Goal: Task Accomplishment & Management: Use online tool/utility

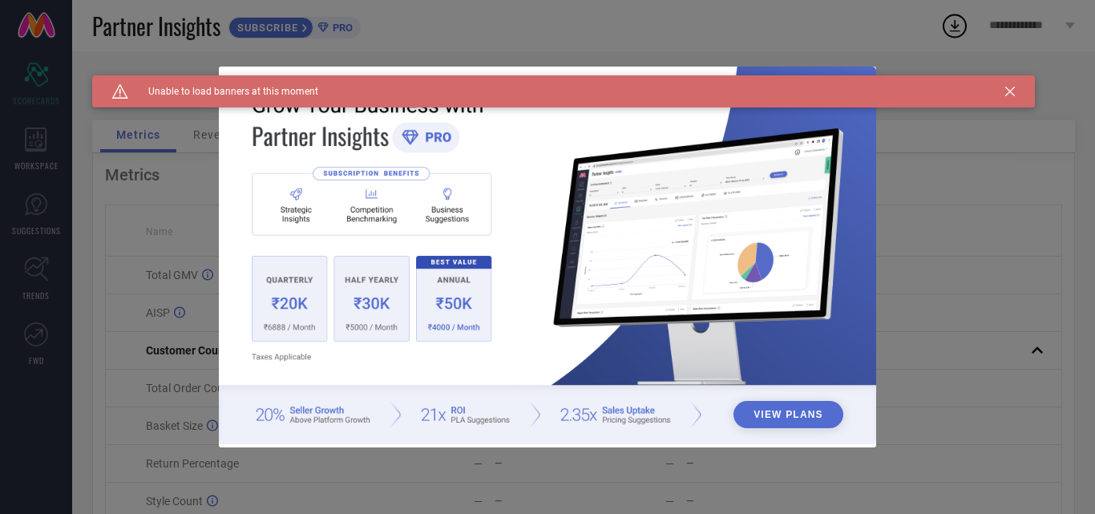
click at [1019, 89] on div "Caution Created with Sketch. Unable to load banners at this moment" at bounding box center [563, 91] width 942 height 32
click at [1013, 91] on icon at bounding box center [1010, 92] width 10 height 10
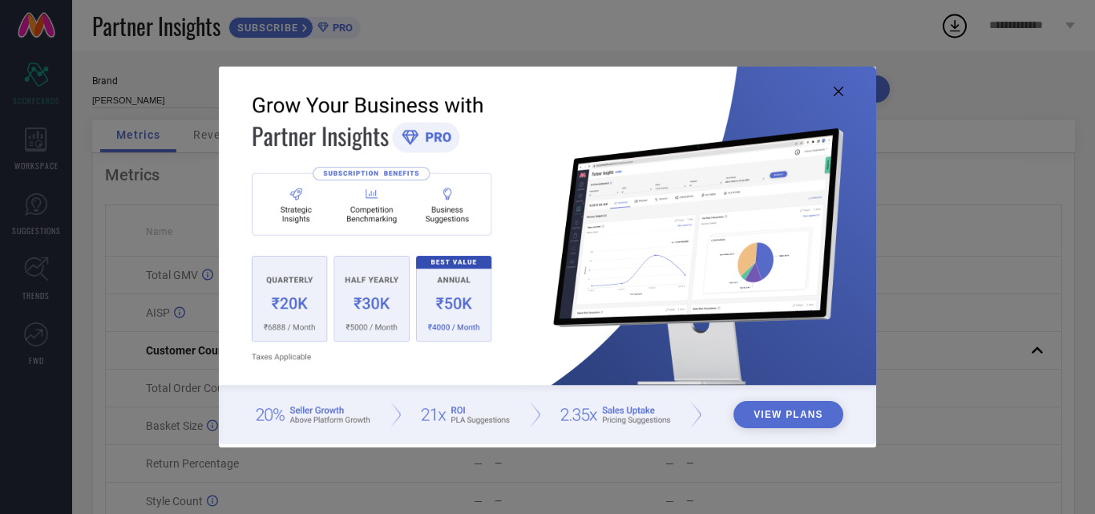
click at [828, 92] on img at bounding box center [547, 255] width 657 height 377
click at [833, 91] on icon at bounding box center [838, 92] width 10 height 10
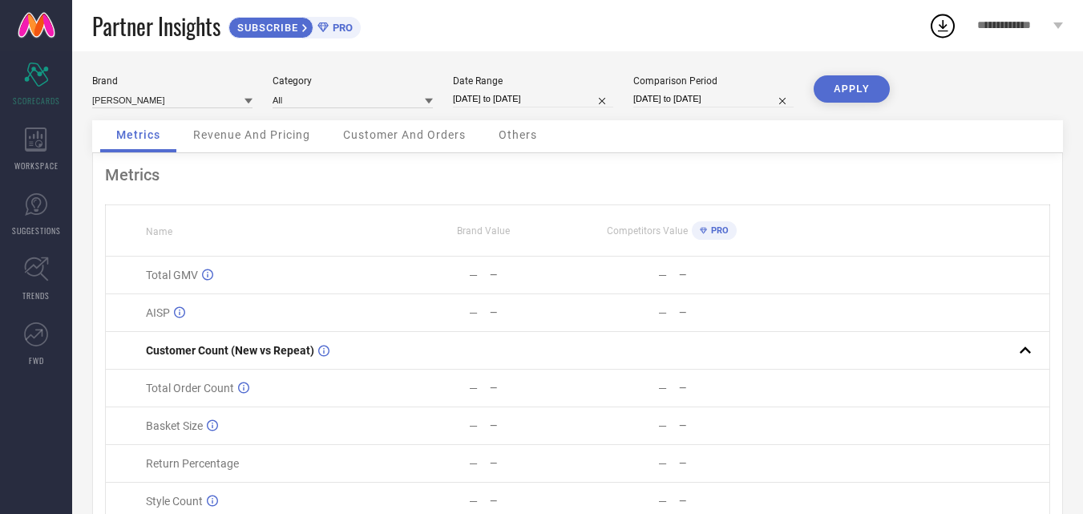
click at [563, 95] on input "[DATE] to [DATE]" at bounding box center [533, 99] width 160 height 17
select select "7"
select select "2025"
select select "8"
select select "2025"
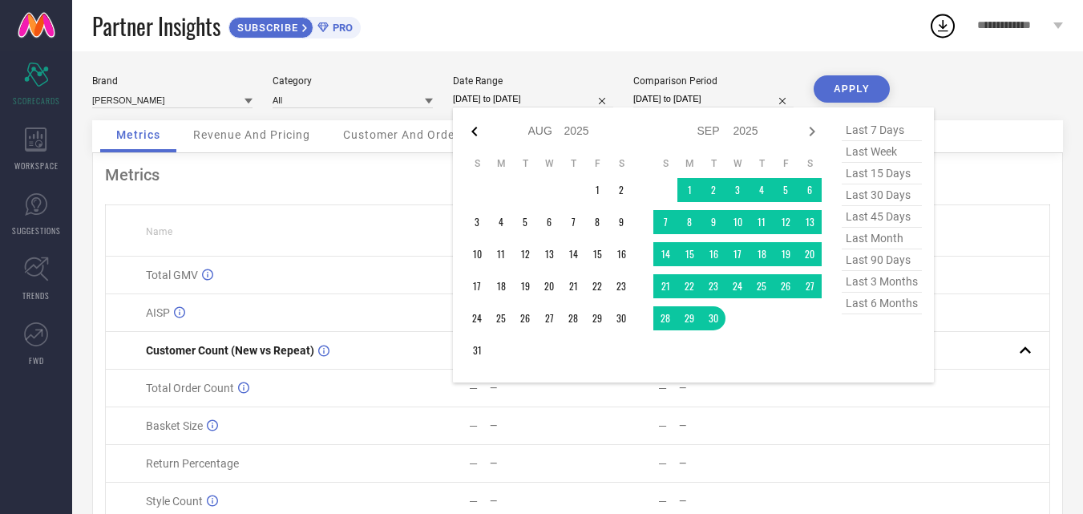
click at [474, 130] on icon at bounding box center [474, 132] width 6 height 10
select select "6"
select select "2025"
select select "7"
select select "2025"
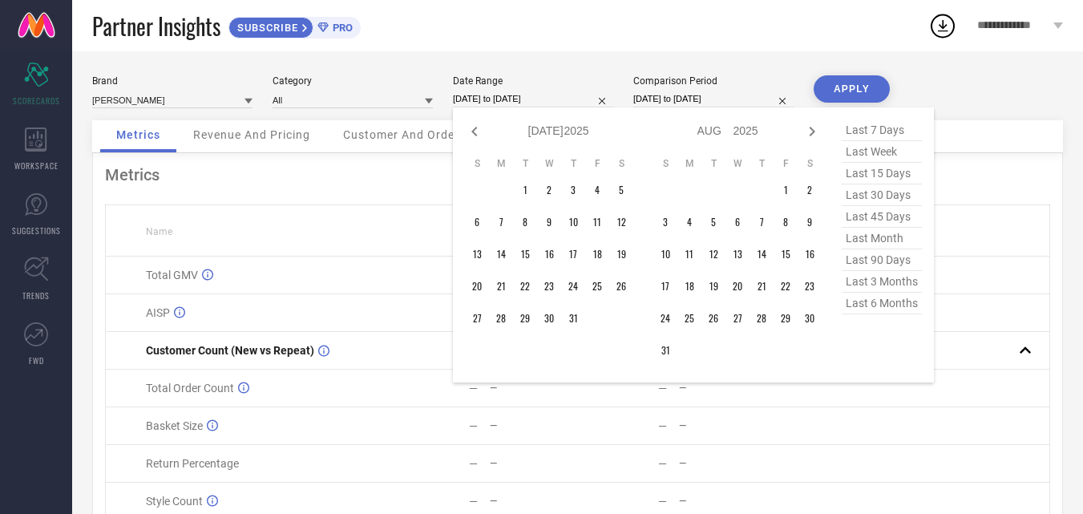
click at [474, 130] on icon at bounding box center [474, 132] width 6 height 10
select select "5"
select select "2025"
select select "6"
select select "2025"
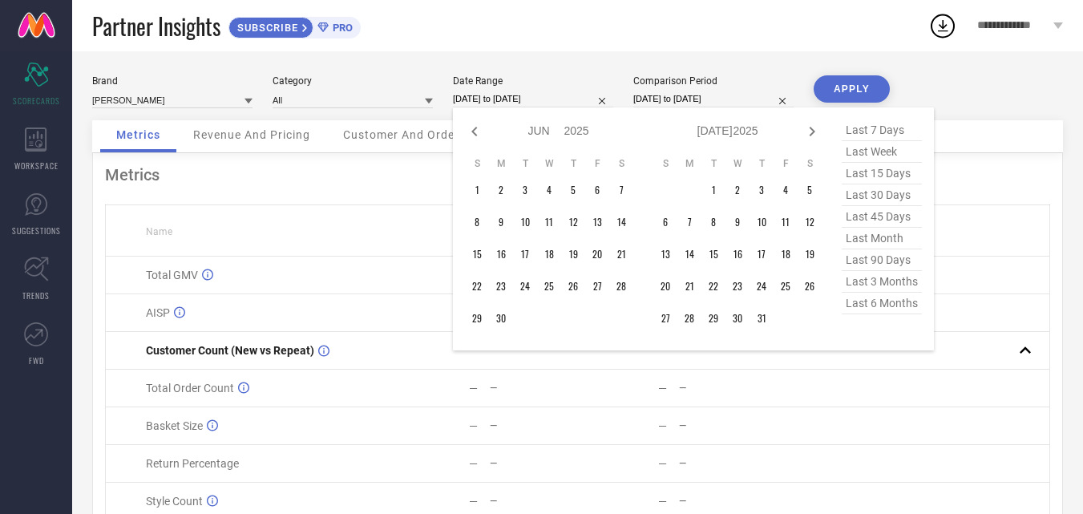
click at [474, 130] on icon at bounding box center [474, 132] width 6 height 10
select select "4"
select select "2025"
select select "5"
select select "2025"
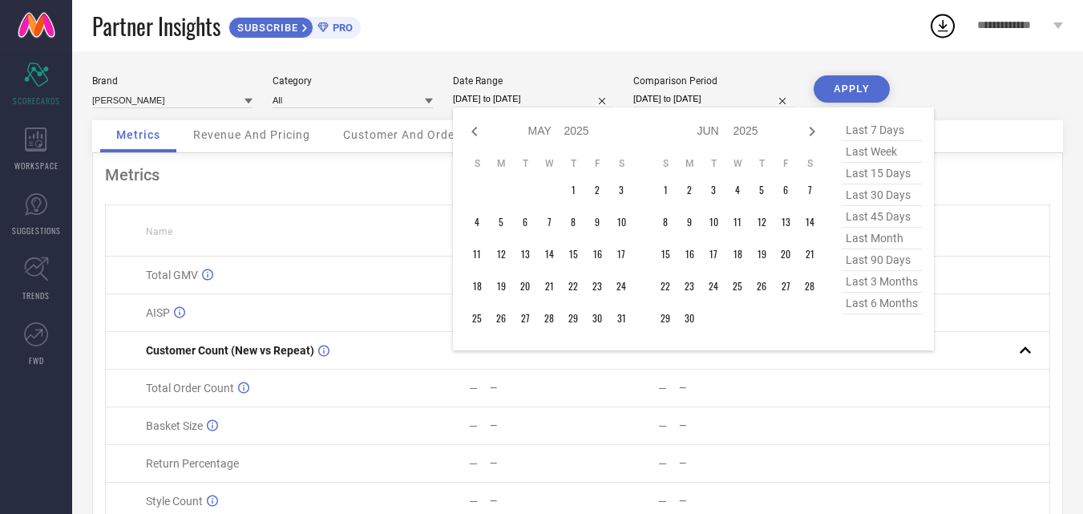
click at [474, 130] on icon at bounding box center [474, 132] width 6 height 10
select select "2"
select select "2025"
select select "3"
select select "2025"
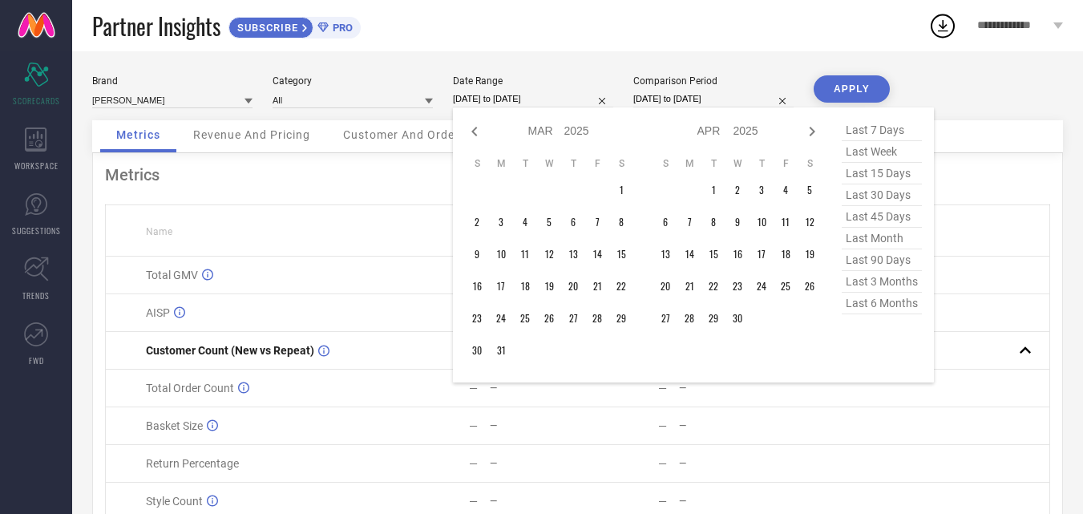
click at [474, 130] on icon at bounding box center [474, 132] width 6 height 10
select select "1"
select select "2025"
select select "2"
select select "2025"
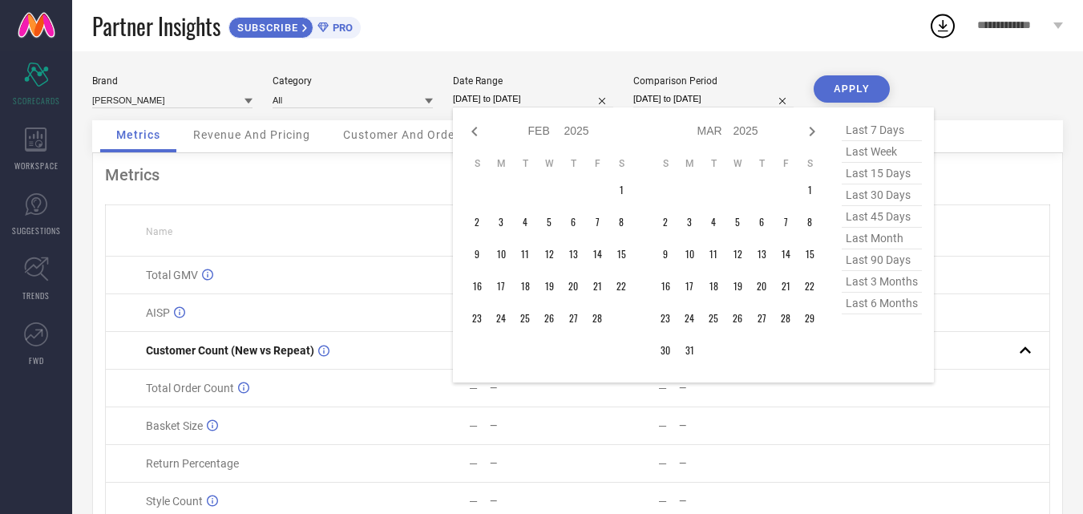
click at [474, 130] on icon at bounding box center [474, 132] width 6 height 10
select select "11"
select select "2024"
select select "2025"
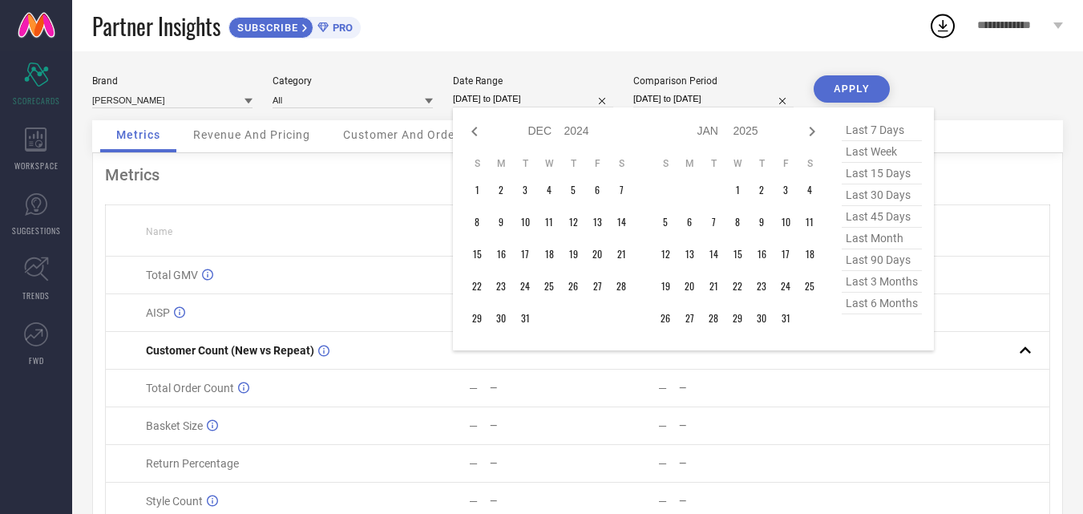
click at [474, 130] on icon at bounding box center [474, 132] width 6 height 10
select select "10"
select select "2024"
select select "11"
select select "2024"
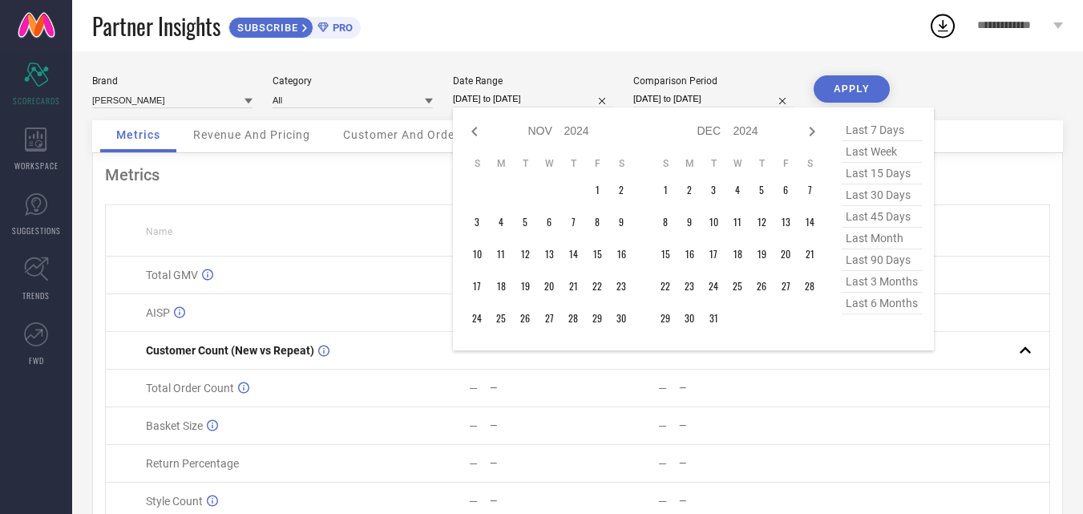
click at [474, 130] on icon at bounding box center [474, 132] width 6 height 10
select select "9"
select select "2024"
select select "10"
select select "2024"
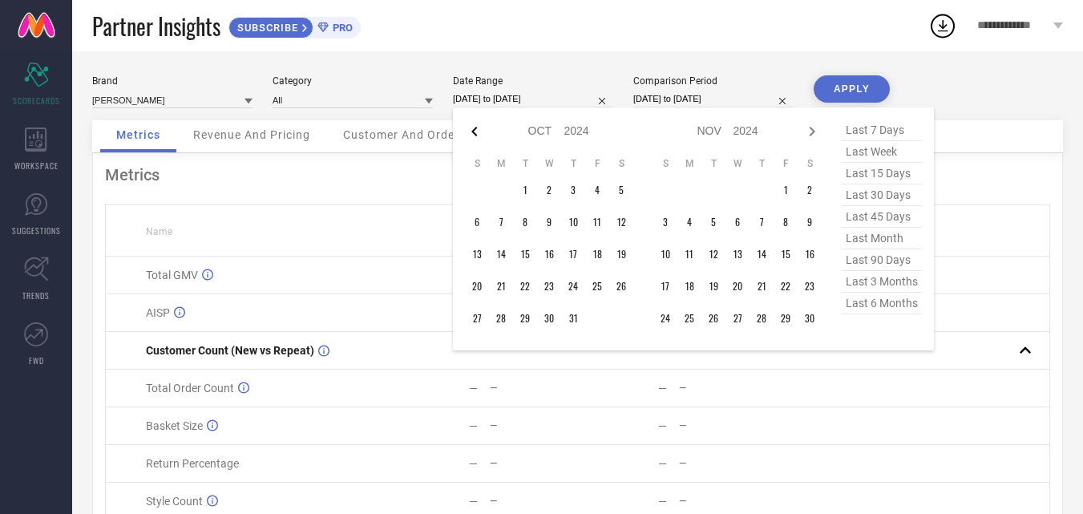
click at [483, 131] on icon at bounding box center [474, 131] width 19 height 19
select select "8"
select select "2024"
select select "9"
select select "2024"
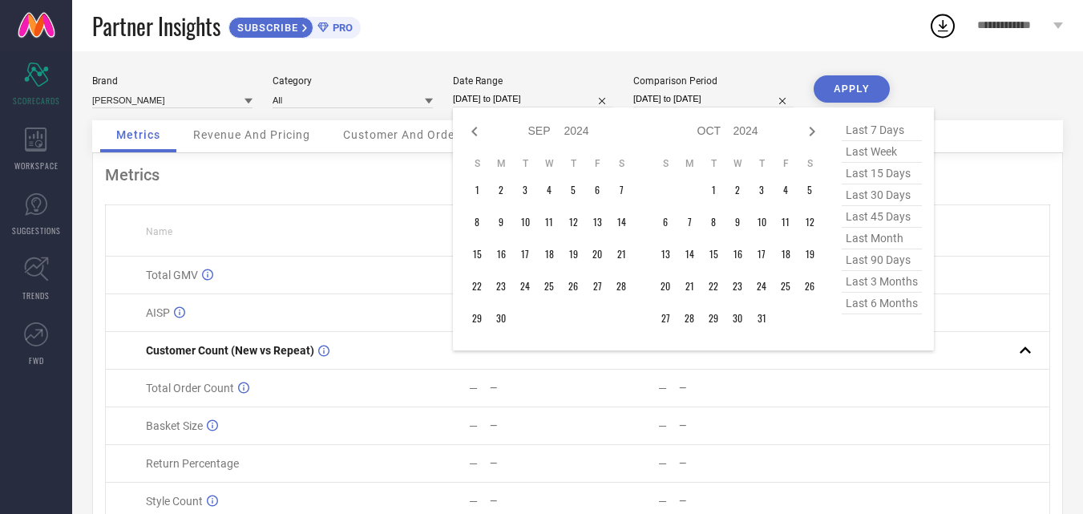
click at [483, 131] on icon at bounding box center [474, 131] width 19 height 19
select select "7"
select select "2024"
select select "8"
select select "2024"
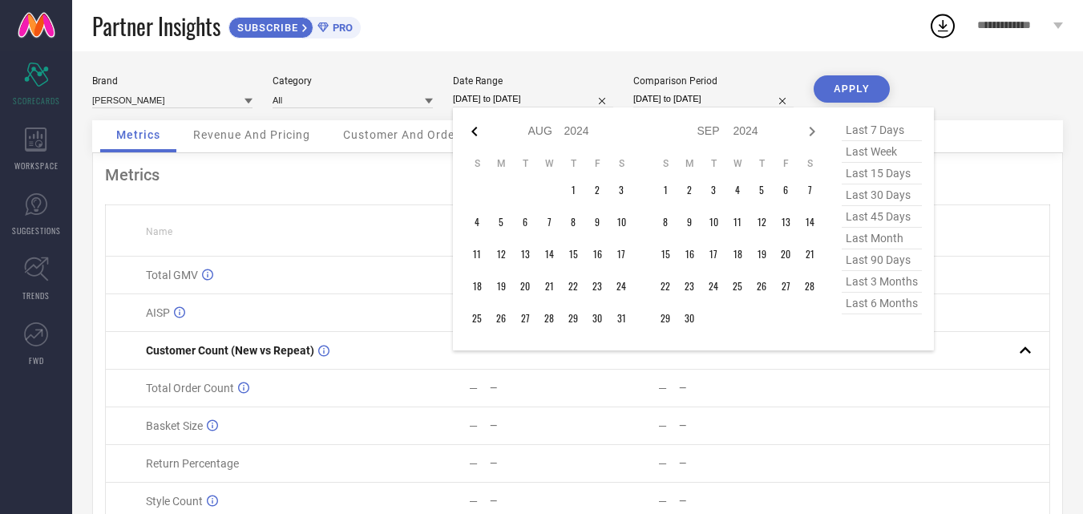
click at [482, 131] on icon at bounding box center [474, 131] width 19 height 19
select select "6"
select select "2024"
select select "7"
select select "2024"
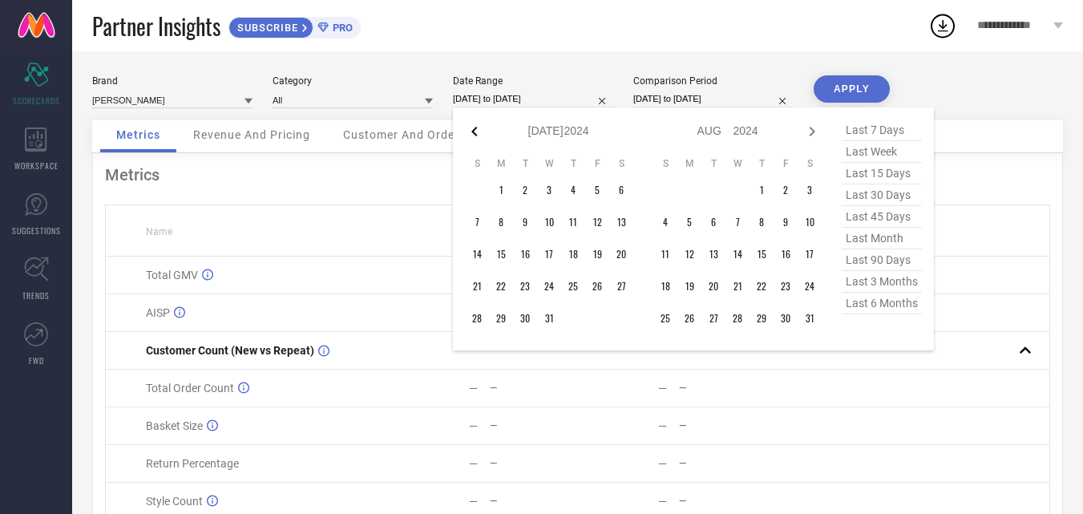
click at [482, 131] on icon at bounding box center [474, 131] width 19 height 19
select select "5"
select select "2024"
select select "6"
select select "2024"
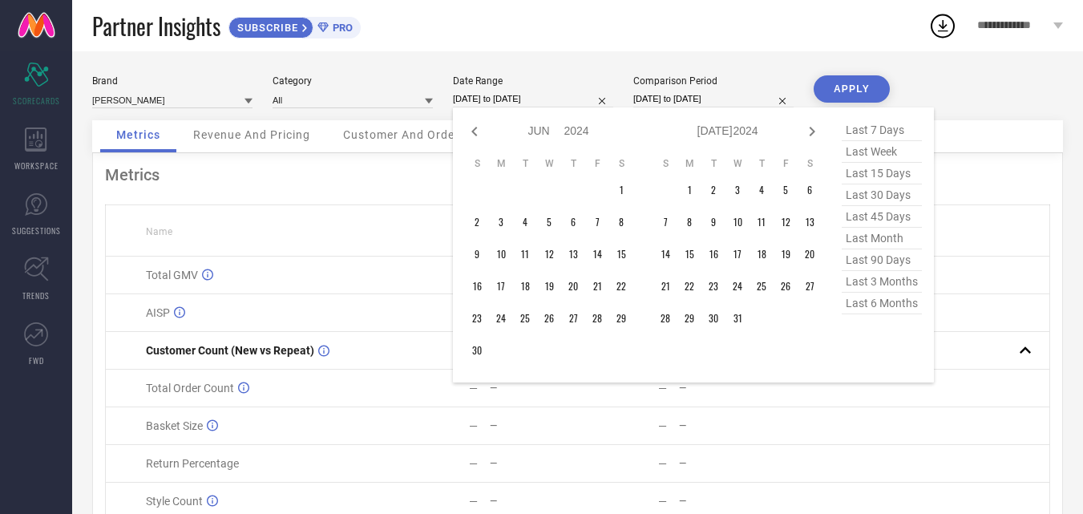
click at [482, 131] on icon at bounding box center [474, 131] width 19 height 19
select select "4"
select select "2024"
select select "5"
select select "2024"
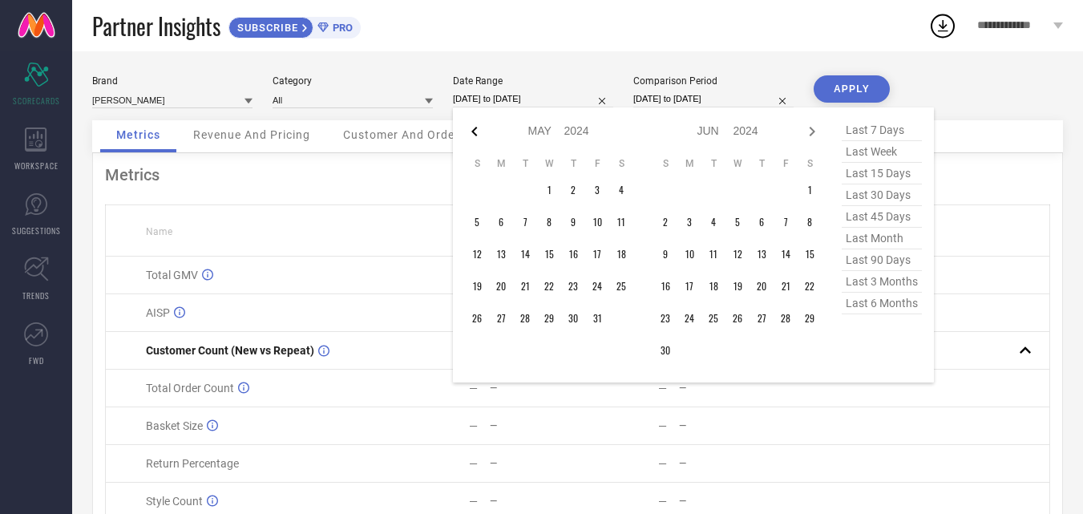
click at [482, 131] on icon at bounding box center [474, 131] width 19 height 19
select select "3"
select select "2024"
select select "4"
select select "2024"
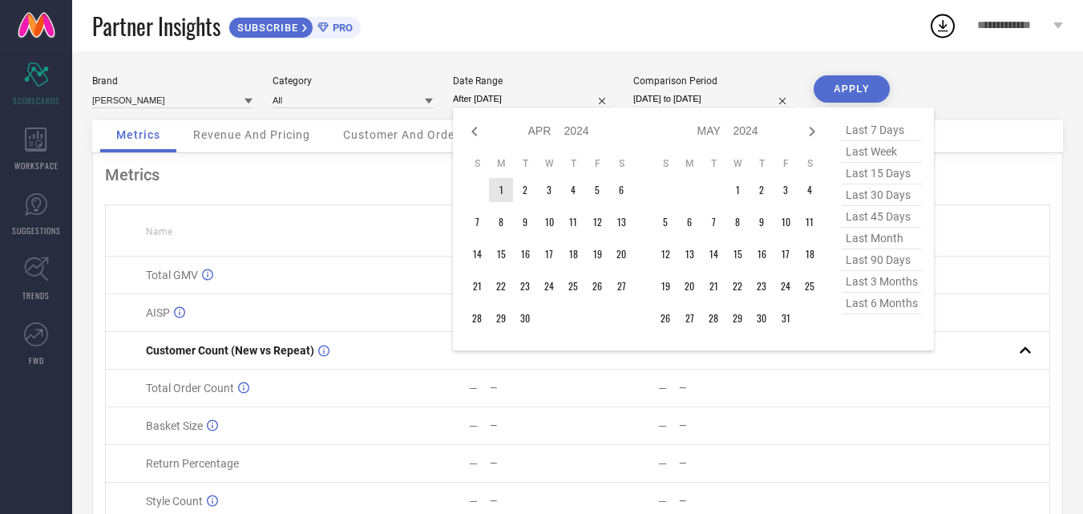
click at [496, 185] on td "1" at bounding box center [501, 190] width 24 height 24
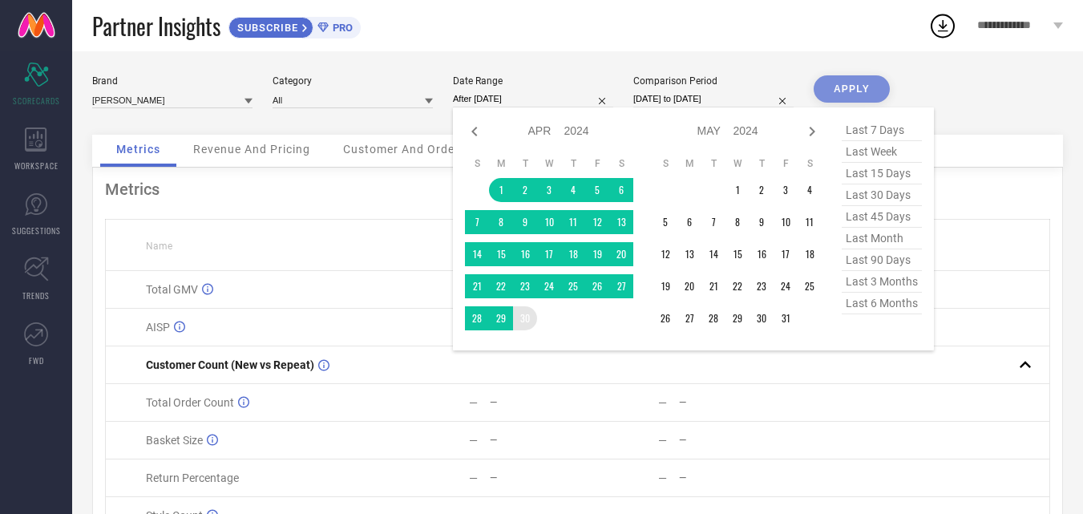
type input "[DATE] to [DATE]"
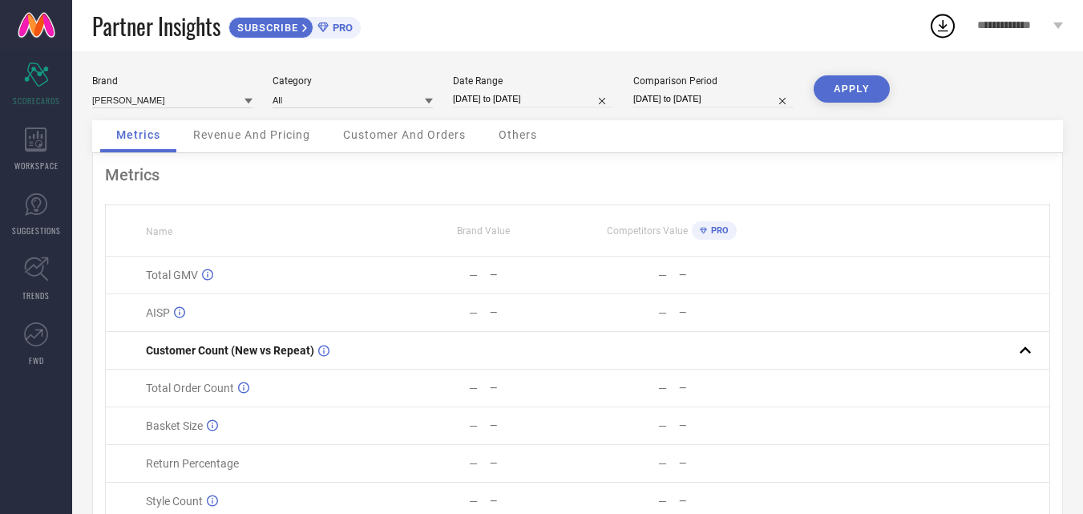
click at [830, 86] on button "APPLY" at bounding box center [851, 88] width 76 height 27
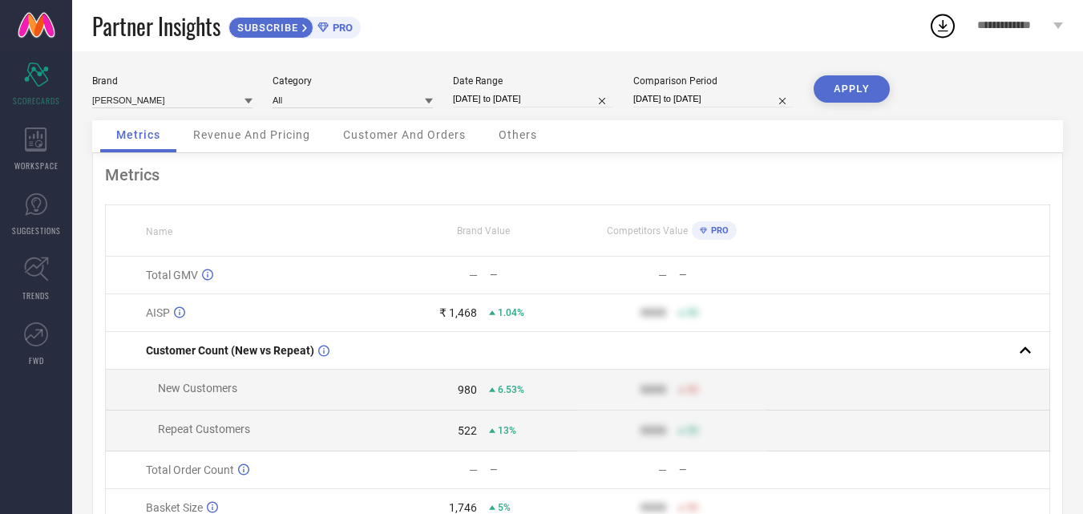
click at [576, 98] on input "[DATE] to [DATE]" at bounding box center [533, 99] width 160 height 17
select select "3"
select select "2024"
select select "4"
select select "2024"
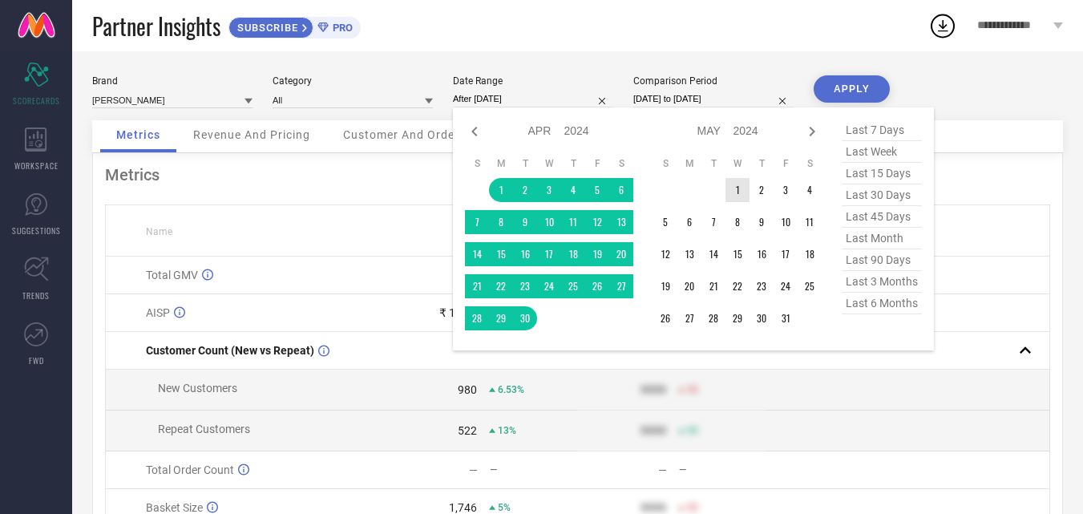
click at [735, 192] on td "1" at bounding box center [737, 190] width 24 height 24
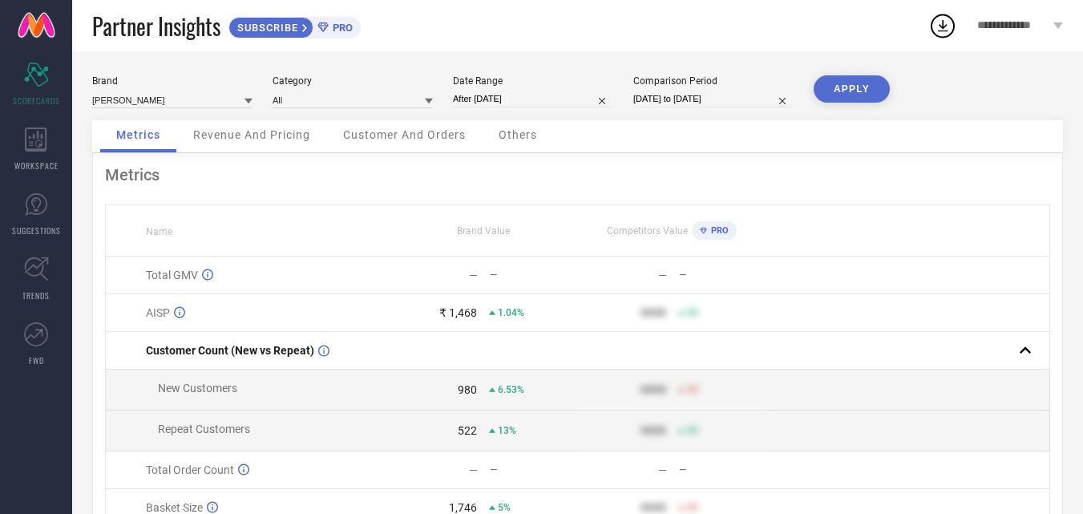
type input "[DATE] to [DATE]"
click at [837, 89] on button "APPLY" at bounding box center [851, 88] width 76 height 27
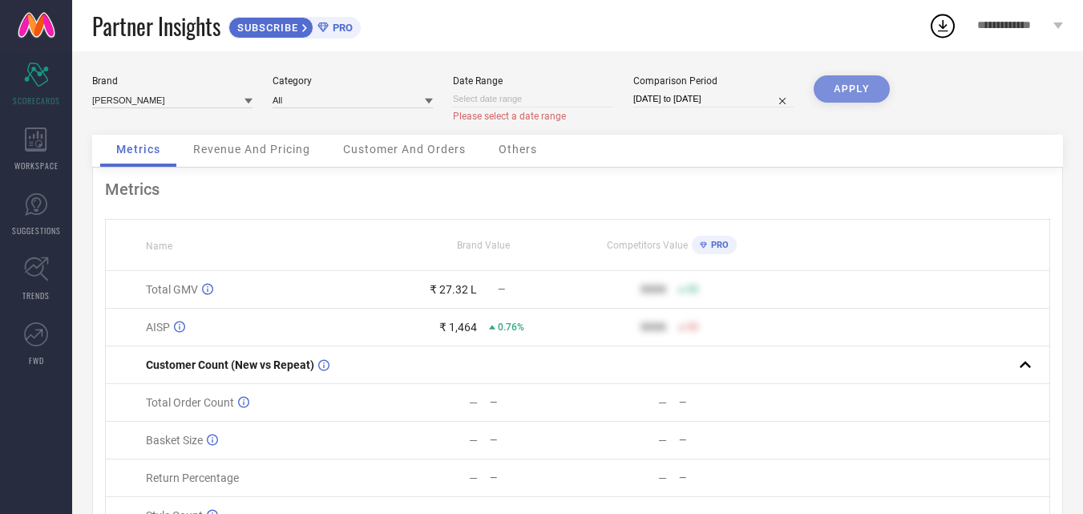
click at [546, 99] on input at bounding box center [533, 99] width 160 height 17
select select "9"
select select "2025"
select select "10"
select select "2025"
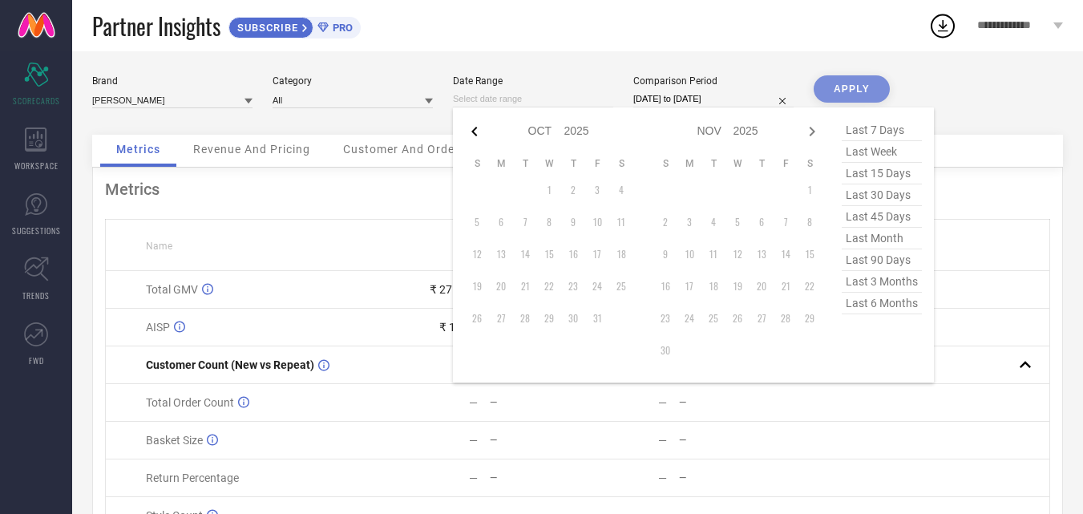
click at [481, 126] on icon at bounding box center [474, 131] width 19 height 19
select select "8"
select select "2025"
select select "9"
select select "2025"
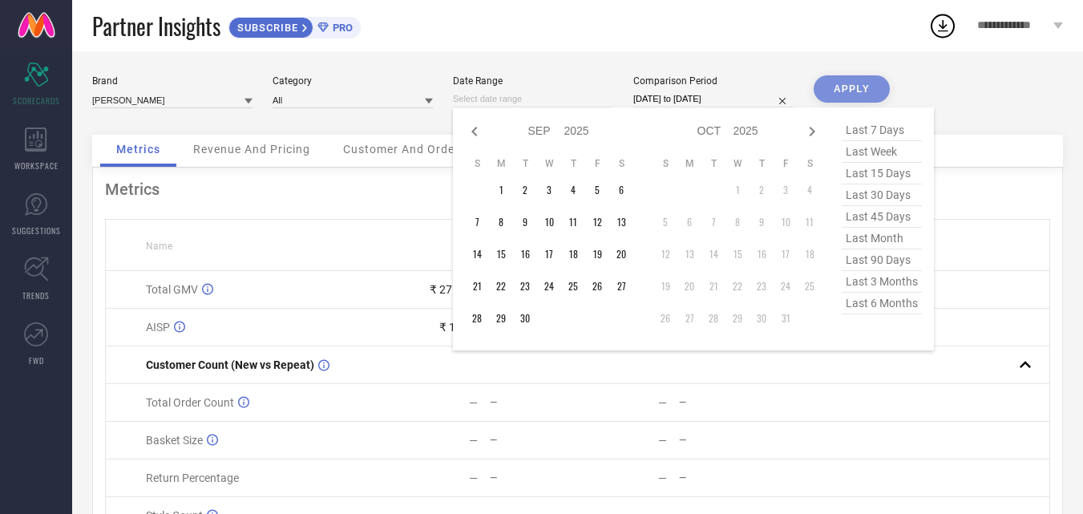
click at [480, 126] on icon at bounding box center [474, 131] width 19 height 19
select select "7"
select select "2025"
select select "8"
select select "2025"
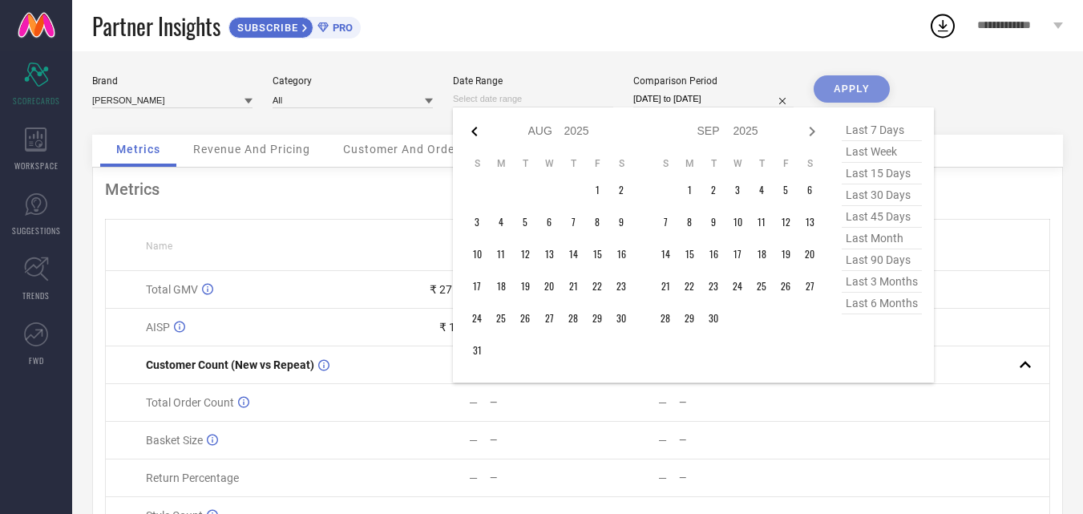
click at [480, 126] on icon at bounding box center [474, 131] width 19 height 19
select select "6"
select select "2025"
select select "7"
select select "2025"
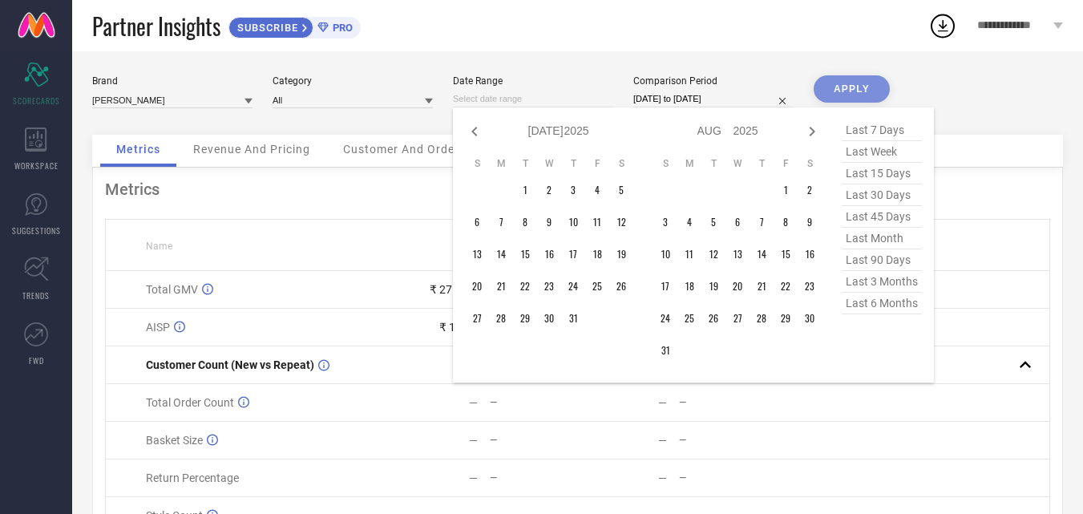
click at [480, 126] on icon at bounding box center [474, 131] width 19 height 19
select select "5"
select select "2025"
select select "6"
select select "2025"
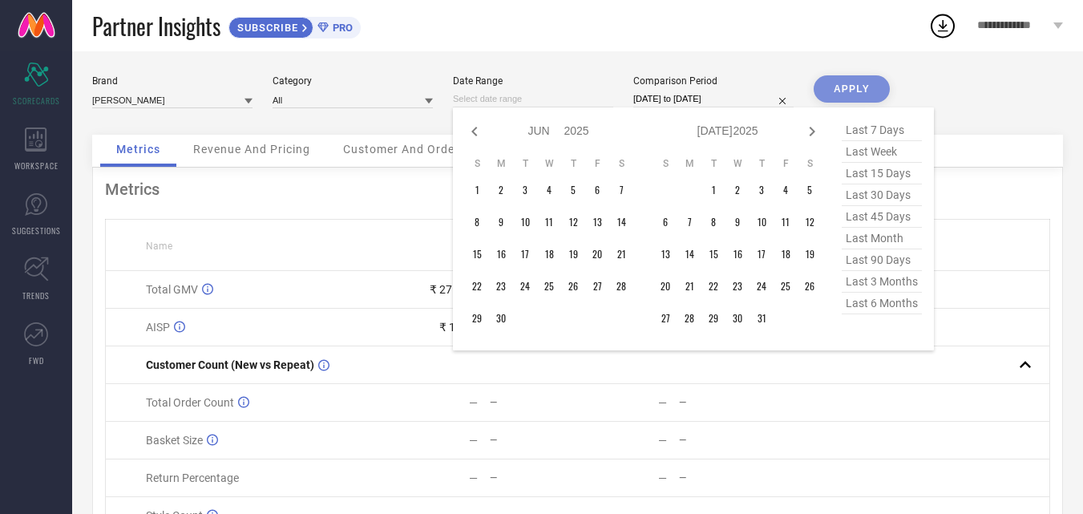
click at [480, 126] on icon at bounding box center [474, 131] width 19 height 19
select select "4"
select select "2025"
select select "5"
select select "2025"
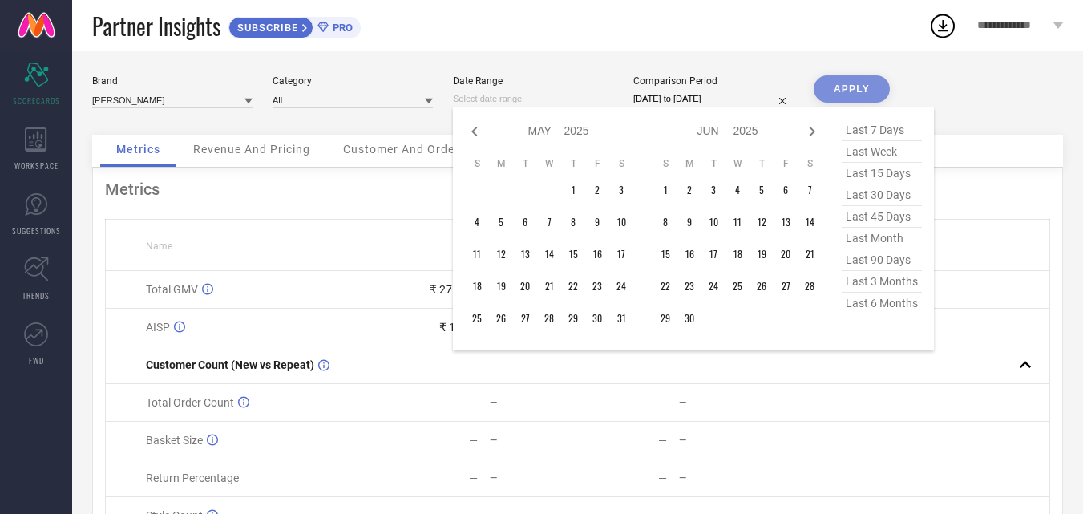
click at [480, 126] on icon at bounding box center [474, 131] width 19 height 19
select select "3"
select select "2025"
select select "4"
select select "2025"
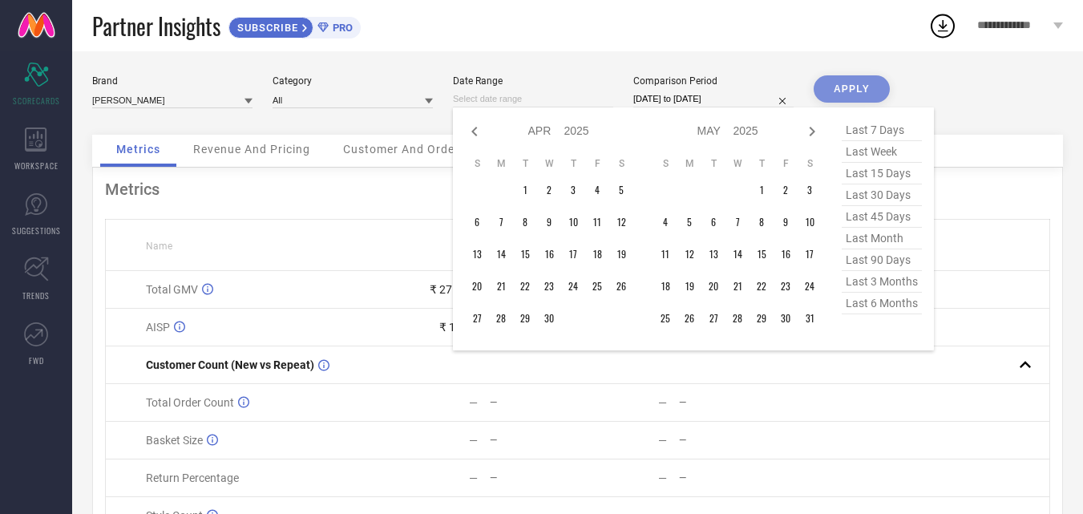
click at [480, 126] on icon at bounding box center [474, 131] width 19 height 19
select select "2"
select select "2025"
select select "3"
select select "2025"
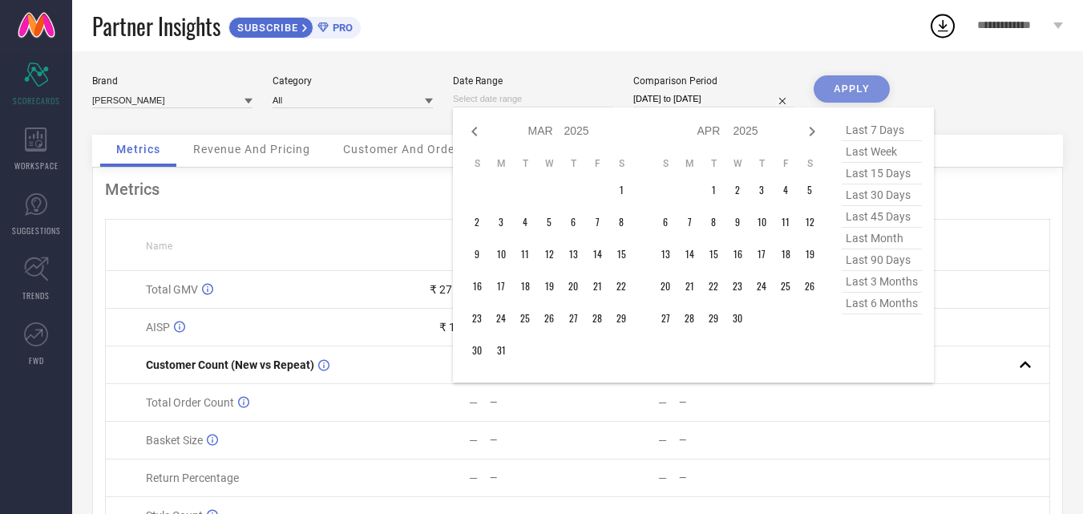
click at [486, 128] on div "Jan Feb Mar Apr May Jun [DATE] Aug Sep Oct Nov [DATE] 2016 2017 2018 2019 2020 …" at bounding box center [558, 130] width 149 height 23
click at [476, 127] on icon at bounding box center [474, 132] width 6 height 10
select select "1"
select select "2025"
select select "2"
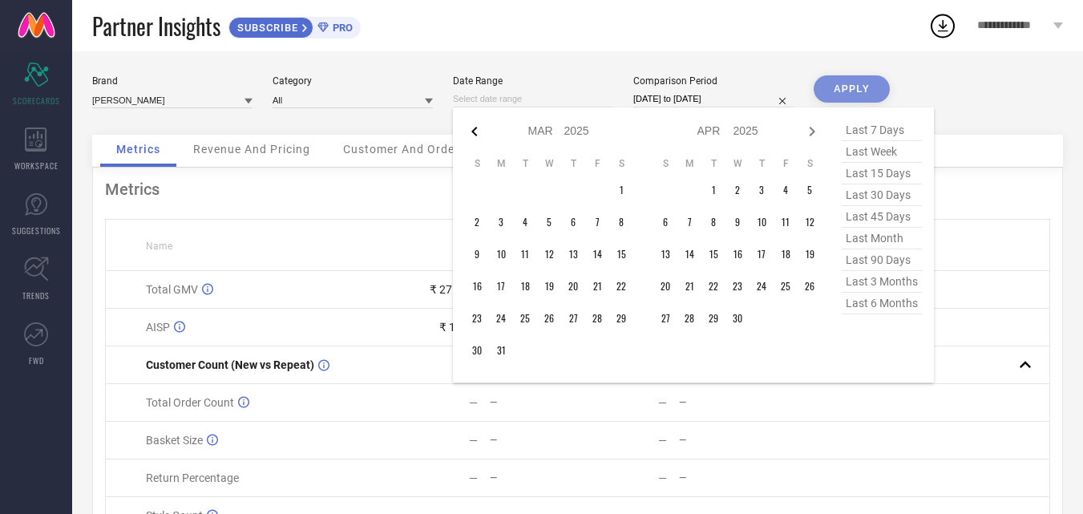
select select "2025"
click at [476, 127] on icon at bounding box center [474, 132] width 6 height 10
select select "2025"
select select "1"
select select "2025"
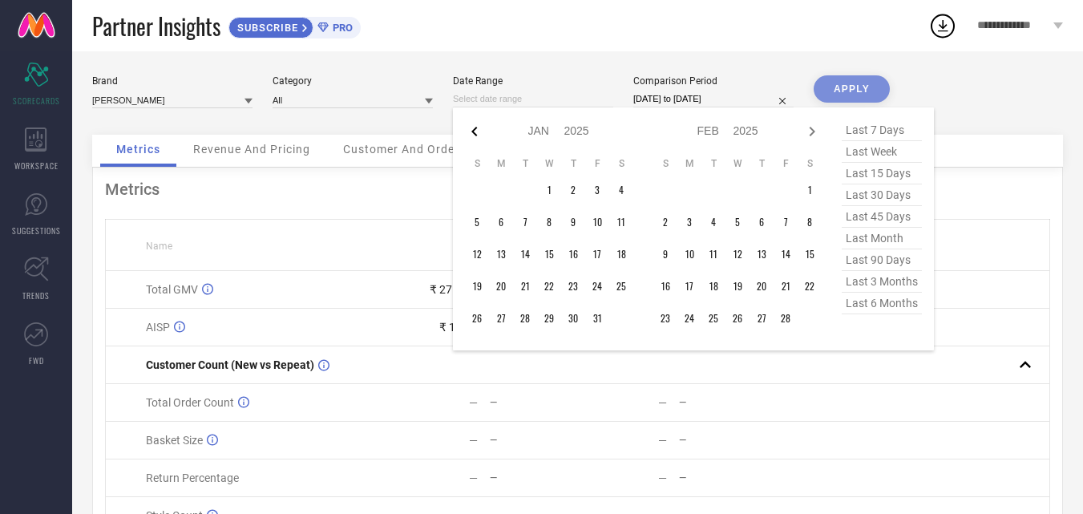
click at [476, 127] on icon at bounding box center [474, 132] width 6 height 10
select select "10"
select select "2024"
select select "11"
select select "2024"
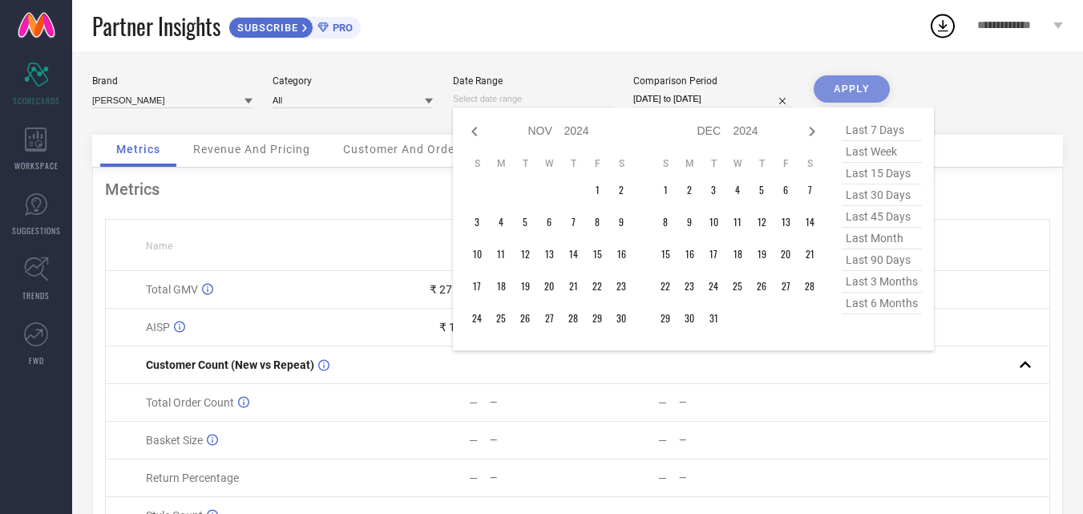
click at [476, 127] on icon at bounding box center [474, 132] width 6 height 10
select select "9"
select select "2024"
select select "10"
select select "2024"
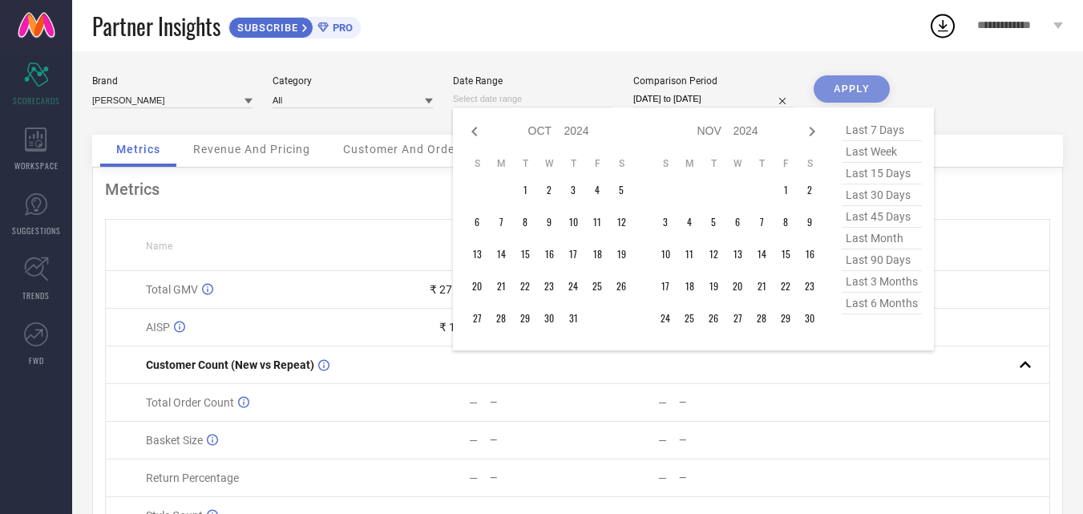
click at [476, 127] on icon at bounding box center [474, 132] width 6 height 10
select select "8"
select select "2024"
select select "9"
select select "2024"
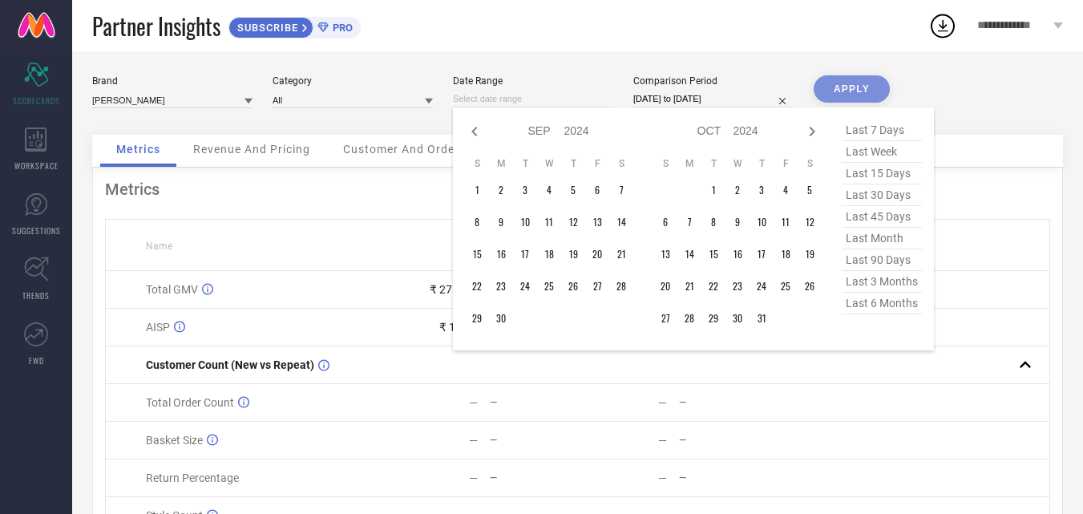
click at [476, 127] on icon at bounding box center [474, 132] width 6 height 10
select select "7"
select select "2024"
select select "8"
select select "2024"
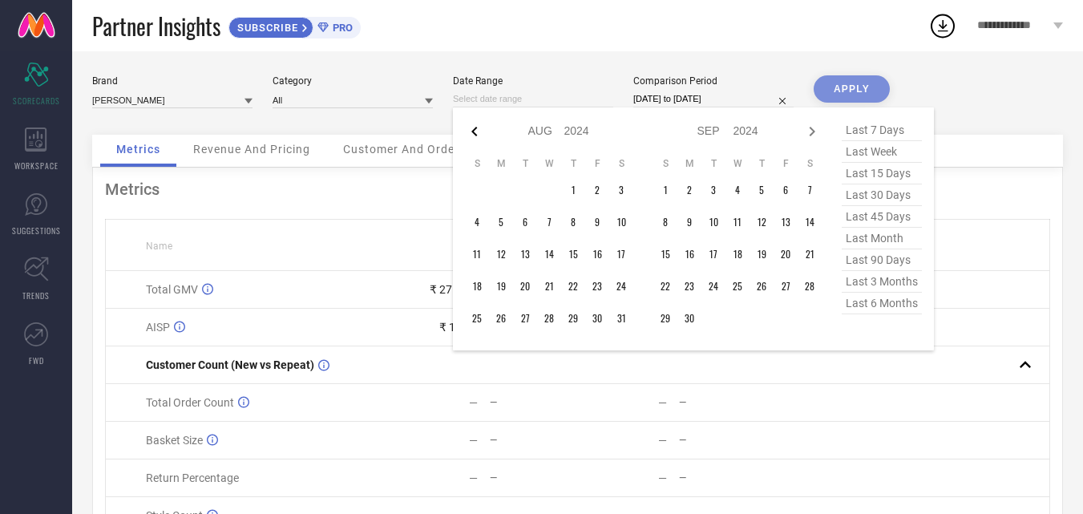
click at [473, 127] on icon at bounding box center [474, 131] width 19 height 19
select select "6"
select select "2024"
select select "7"
select select "2024"
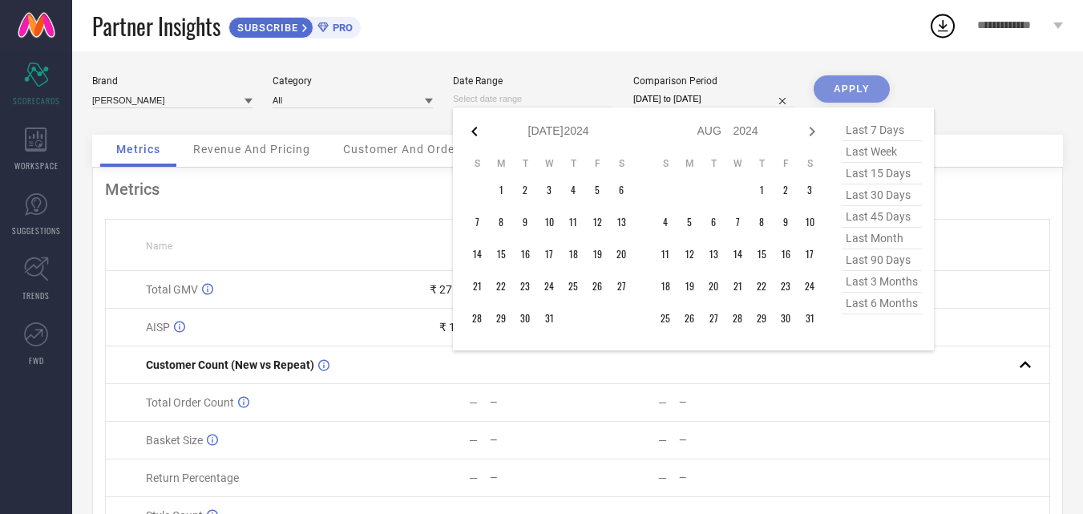
click at [472, 123] on icon at bounding box center [474, 131] width 19 height 19
select select "5"
select select "2024"
select select "6"
select select "2024"
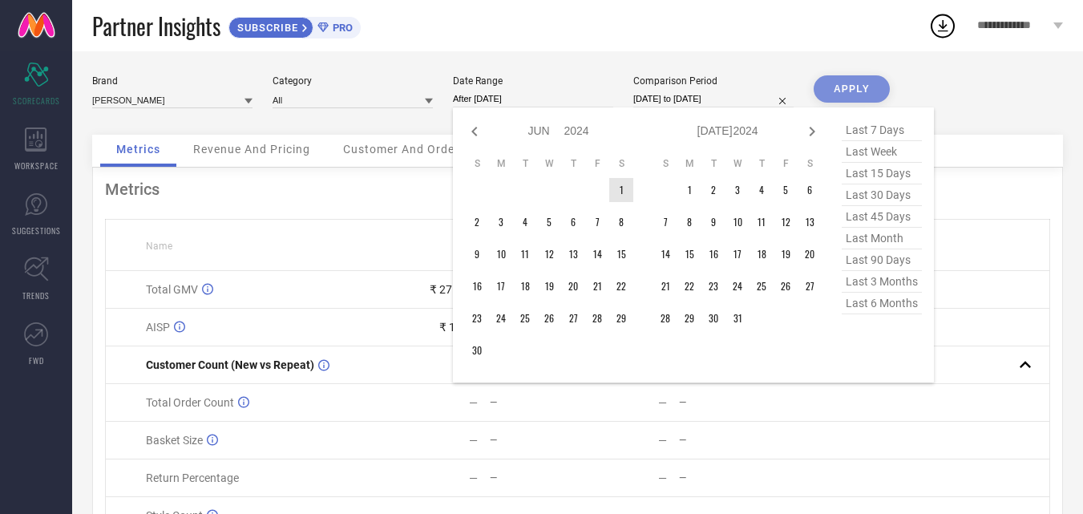
drag, startPoint x: 618, startPoint y: 190, endPoint x: 616, endPoint y: 202, distance: 12.1
click at [617, 192] on td "1" at bounding box center [621, 190] width 24 height 24
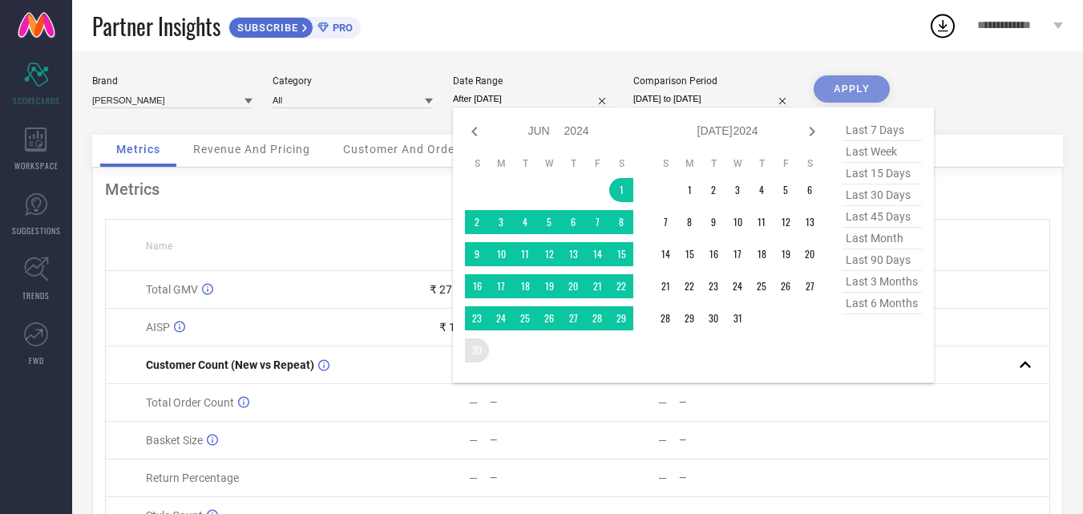
type input "[DATE] to [DATE]"
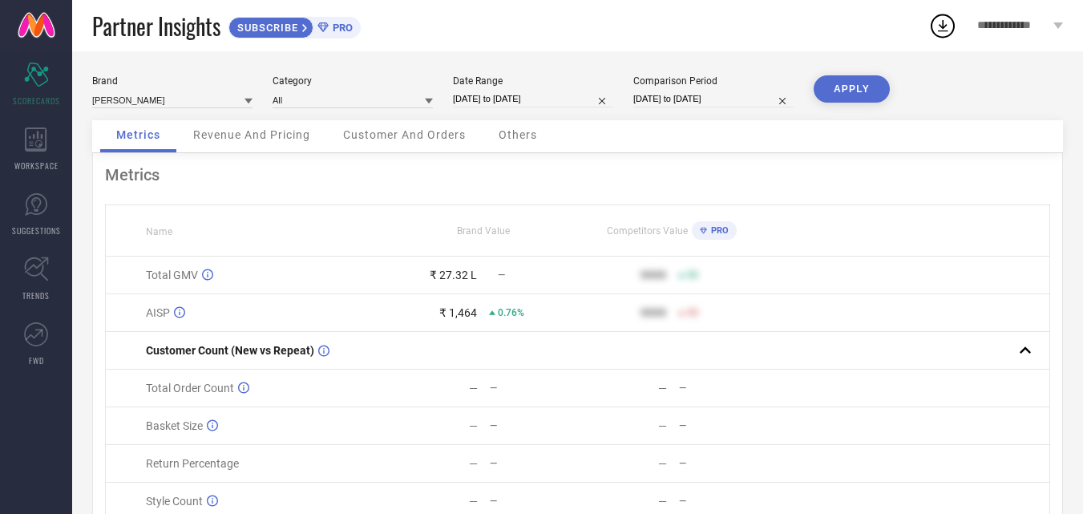
click at [866, 82] on button "APPLY" at bounding box center [851, 88] width 76 height 27
click at [302, 147] on div "Revenue And Pricing" at bounding box center [251, 136] width 149 height 32
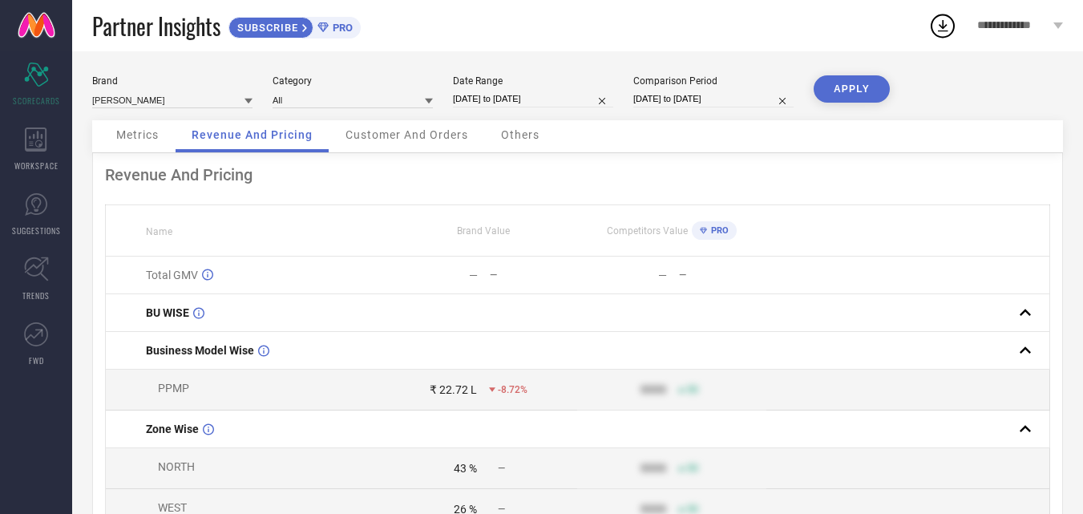
click at [445, 145] on div "Customer And Orders" at bounding box center [406, 136] width 155 height 32
